Goal: Ask a question

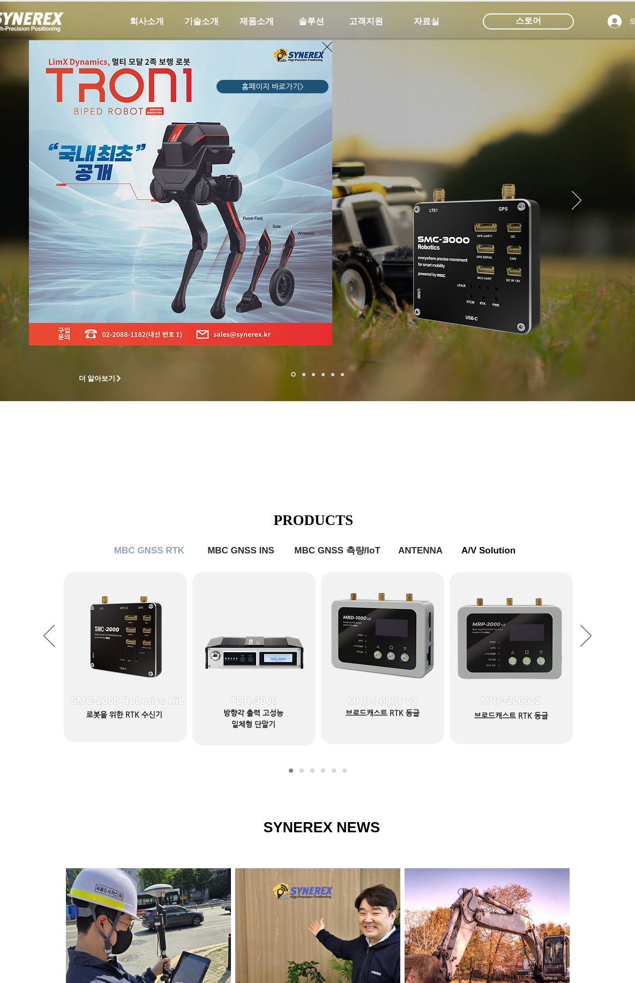
click at [327, 51] on icon "사이트로 돌아가기" at bounding box center [327, 46] width 10 height 13
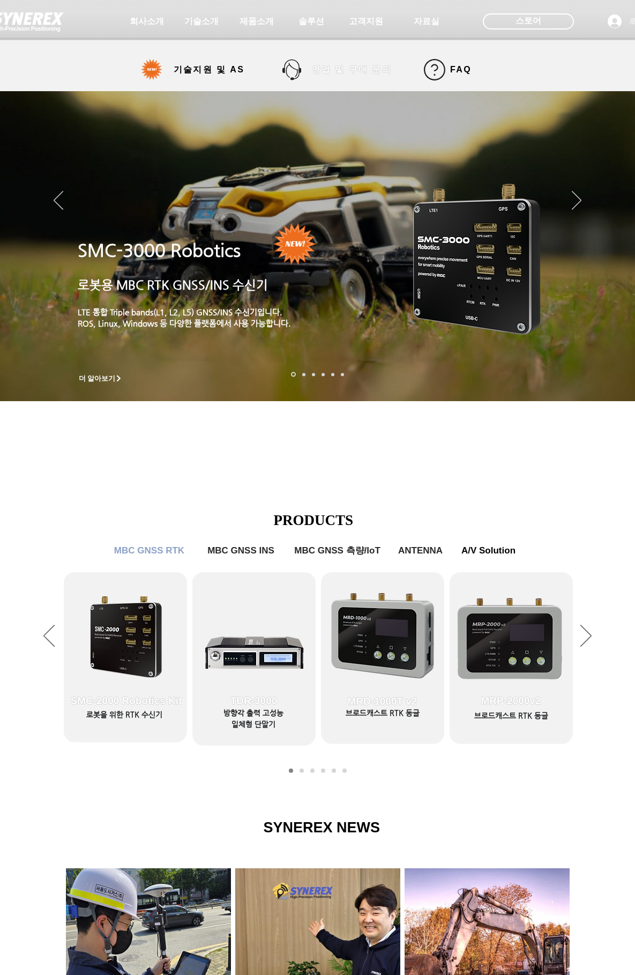
click at [366, 71] on span "영업 및 구매 문의" at bounding box center [352, 69] width 80 height 11
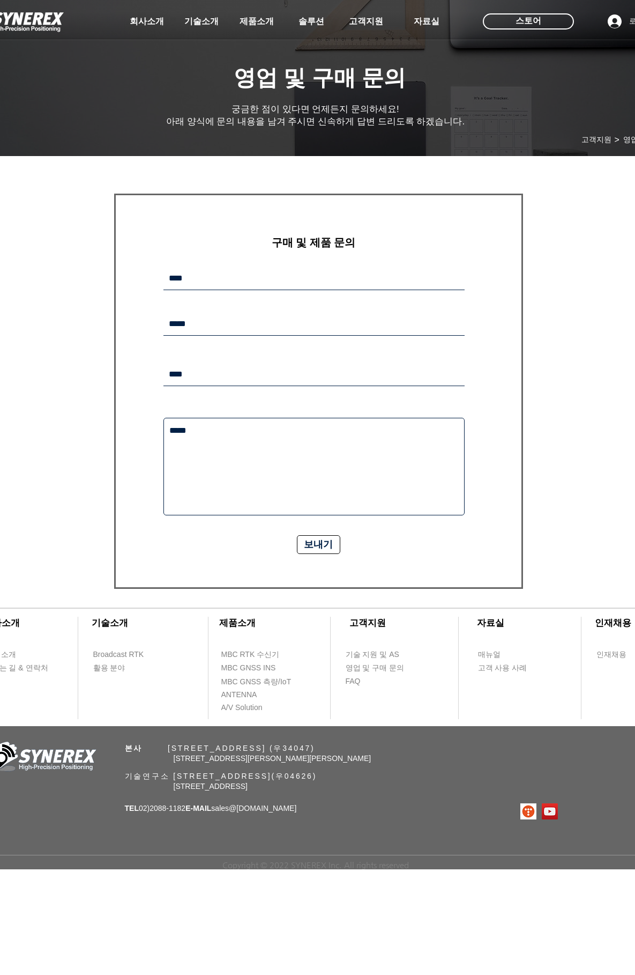
scroll to position [8, 0]
click at [291, 282] on input "main content" at bounding box center [314, 278] width 301 height 23
click at [545, 454] on div "main content" at bounding box center [317, 376] width 635 height 425
click at [280, 270] on form "​구매 및 제품 문의 보내기 감사합니다. 메시지가 발송되었습니다." at bounding box center [318, 391] width 409 height 395
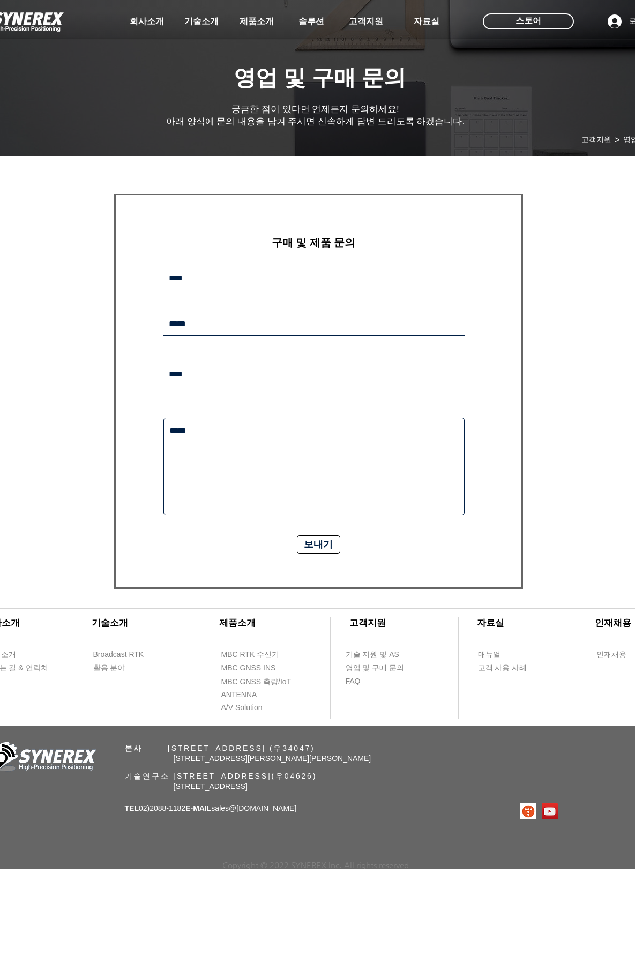
click at [273, 275] on input "main content" at bounding box center [314, 278] width 301 height 23
type input "*"
type input "**"
